Goal: Task Accomplishment & Management: Use online tool/utility

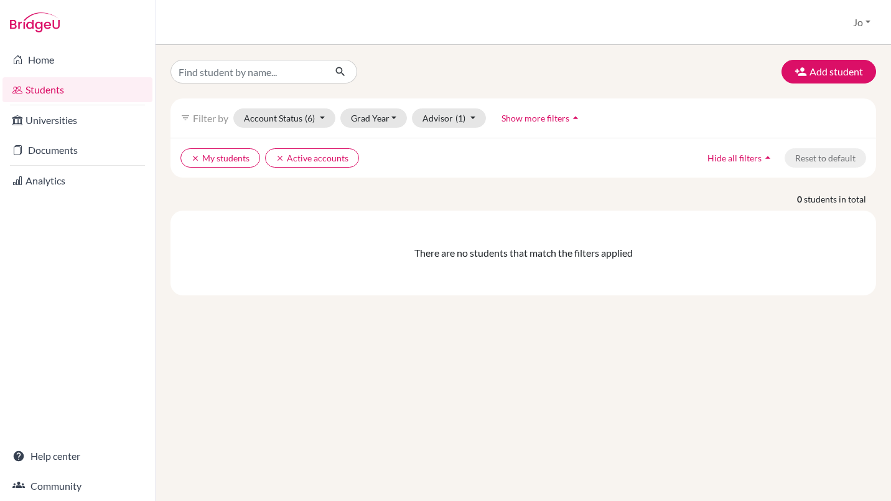
click at [416, 402] on div "Add student filter_list Filter by Account Status (6) Active accounts done Archi…" at bounding box center [524, 273] width 736 height 456
click at [256, 324] on div "Add student filter_list Filter by Account Status (6) Active accounts done Archi…" at bounding box center [524, 273] width 736 height 456
click at [462, 414] on div "Add student filter_list Filter by Account Status (6) Active accounts done Archi…" at bounding box center [524, 273] width 736 height 456
click at [669, 355] on div "Add student filter_list Filter by Account Status (6) Active accounts done Archi…" at bounding box center [524, 273] width 736 height 456
click at [39, 56] on link "Home" at bounding box center [77, 59] width 150 height 25
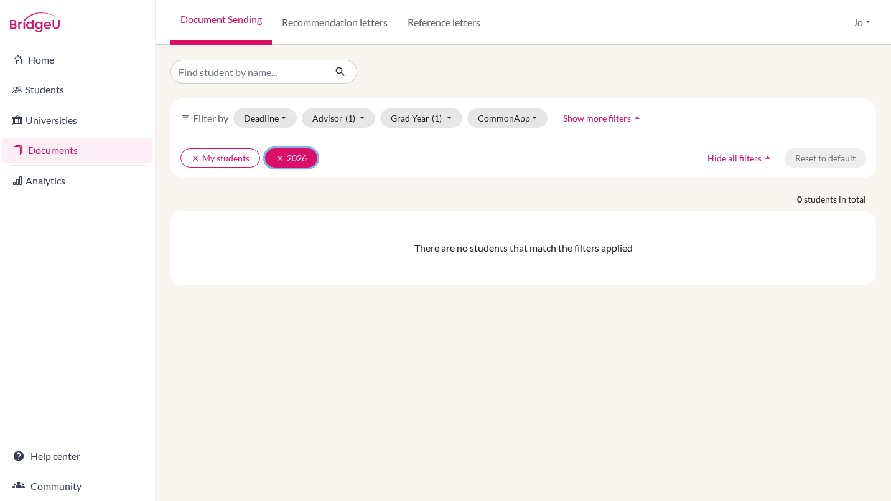
click at [276, 159] on icon "clear" at bounding box center [280, 158] width 9 height 9
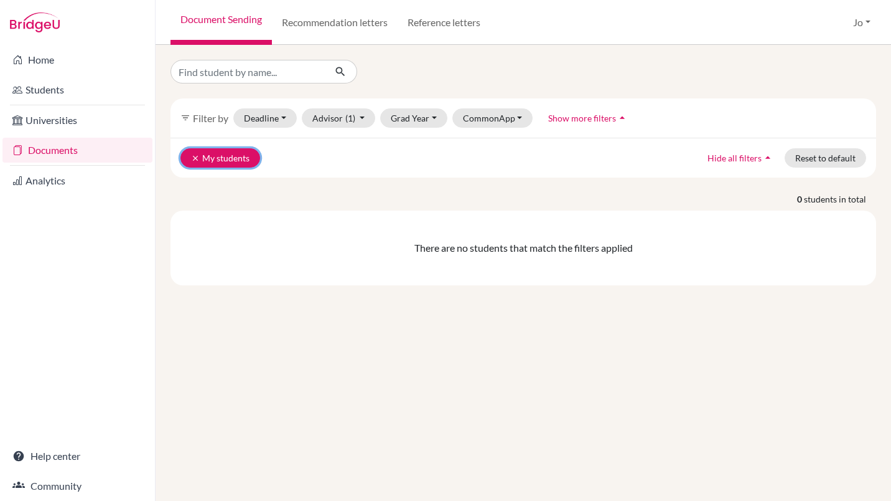
click at [194, 158] on icon "clear" at bounding box center [195, 158] width 9 height 9
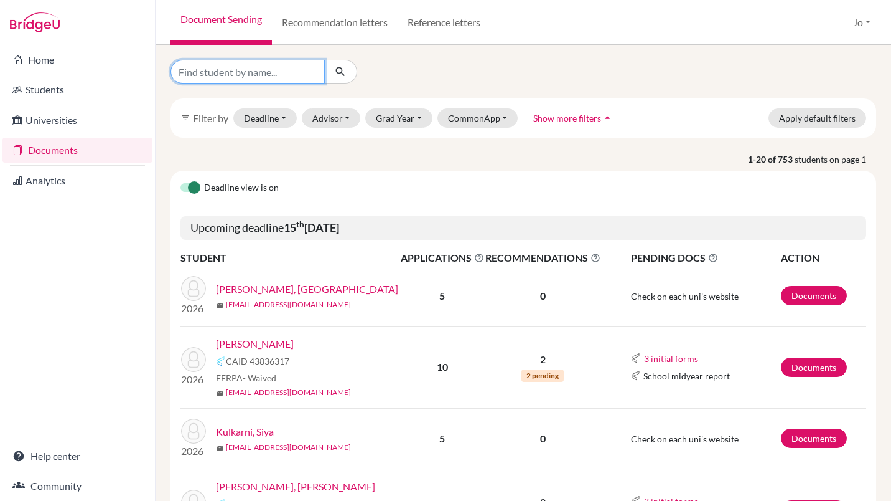
click at [187, 77] on input "Find student by name..." at bounding box center [248, 72] width 154 height 24
type input "Luka"
click at [469, 117] on button "CommonApp" at bounding box center [478, 117] width 81 height 19
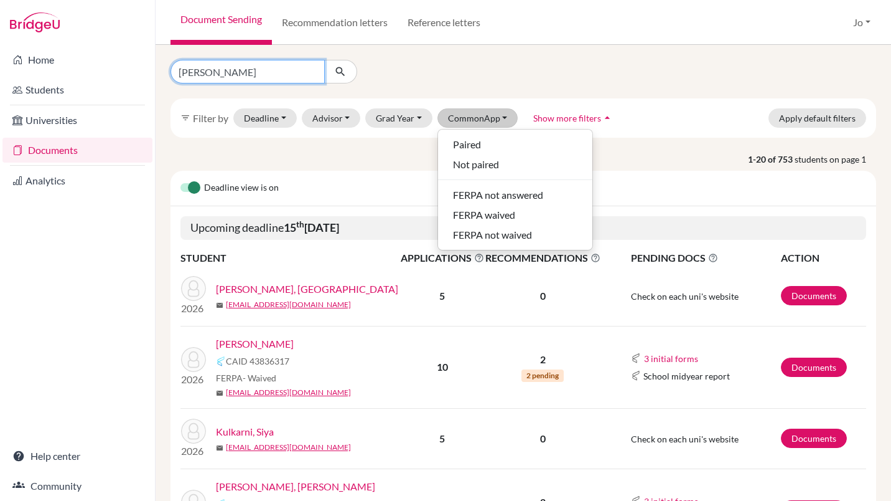
click at [230, 78] on input "Luka" at bounding box center [248, 72] width 154 height 24
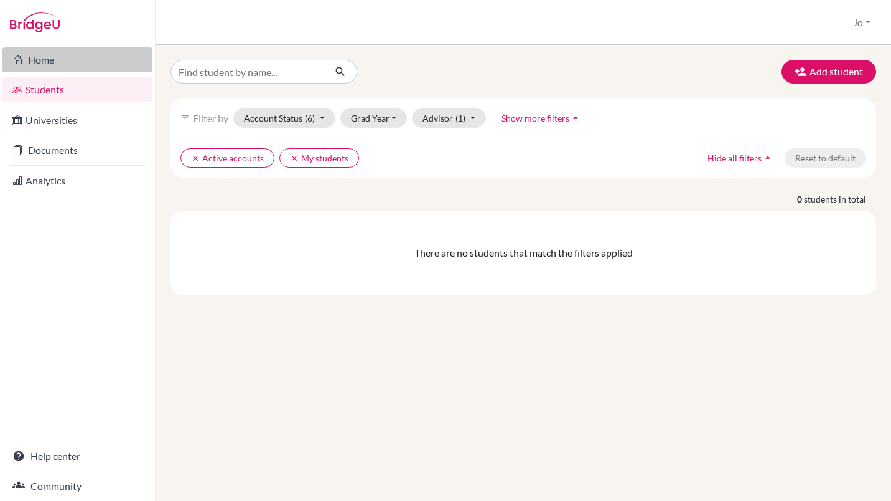
click at [32, 59] on link "Home" at bounding box center [77, 59] width 150 height 25
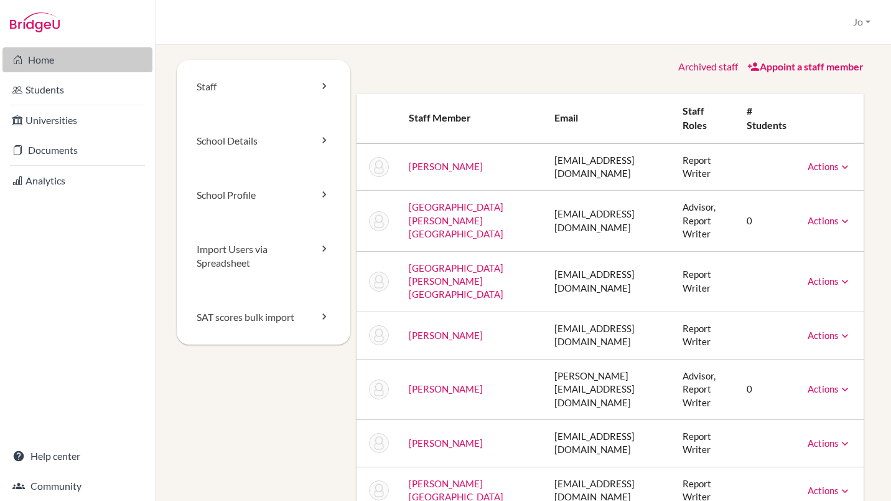
click at [47, 60] on link "Home" at bounding box center [77, 59] width 150 height 25
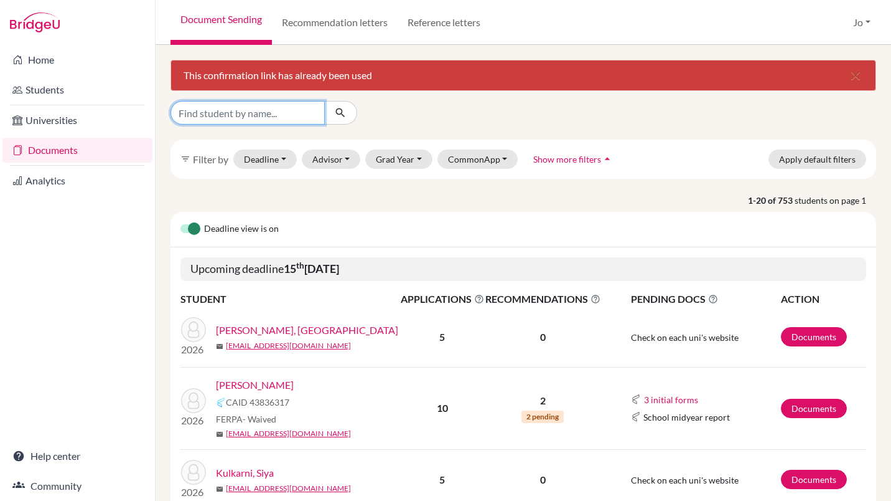
click at [222, 103] on input "Find student by name..." at bounding box center [248, 113] width 154 height 24
click at [258, 115] on input "Luka" at bounding box center [248, 113] width 154 height 24
type input "Luka"
click at [336, 111] on icon "submit" at bounding box center [340, 112] width 12 height 12
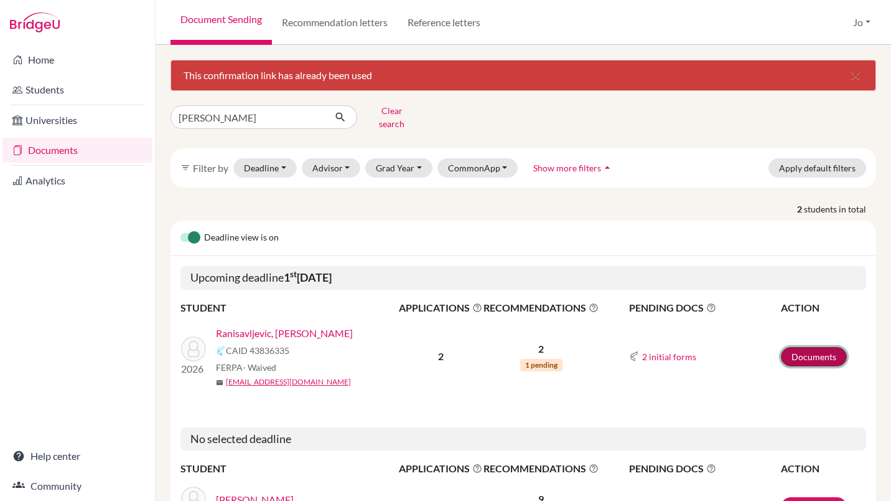
click at [814, 349] on link "Documents" at bounding box center [814, 356] width 66 height 19
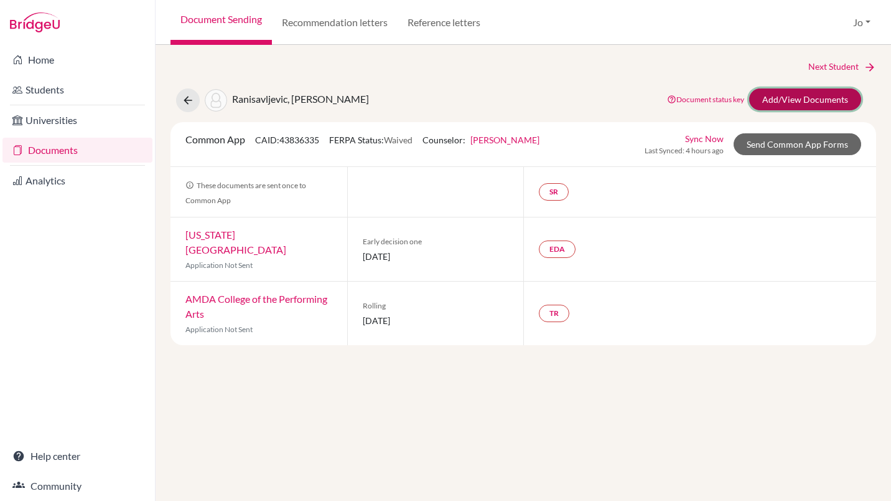
click at [781, 103] on link "Add/View Documents" at bounding box center [806, 99] width 112 height 22
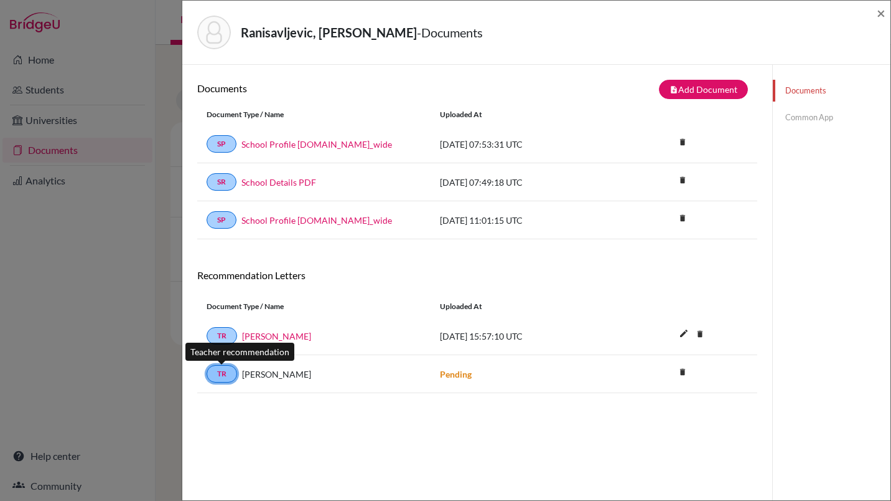
click at [221, 376] on link "TR" at bounding box center [222, 373] width 31 height 17
drag, startPoint x: 221, startPoint y: 376, endPoint x: 452, endPoint y: 372, distance: 231.0
click at [452, 372] on strong "Pending" at bounding box center [456, 374] width 32 height 11
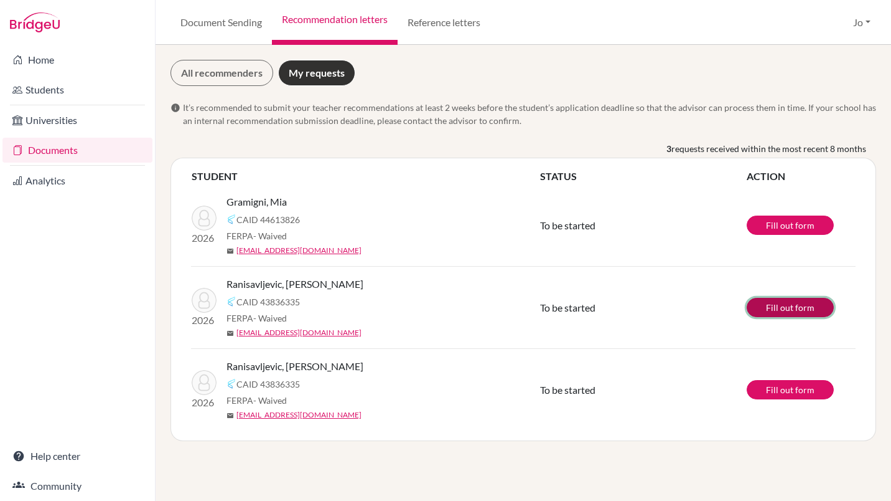
click at [779, 308] on link "Fill out form" at bounding box center [790, 307] width 87 height 19
